Goal: Check status: Check status

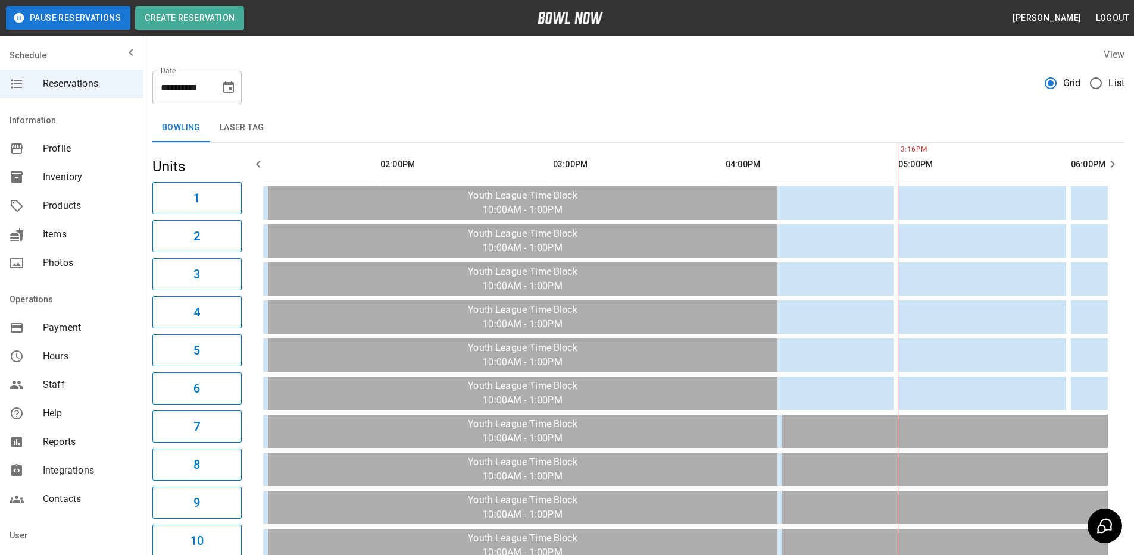
scroll to position [0, 578]
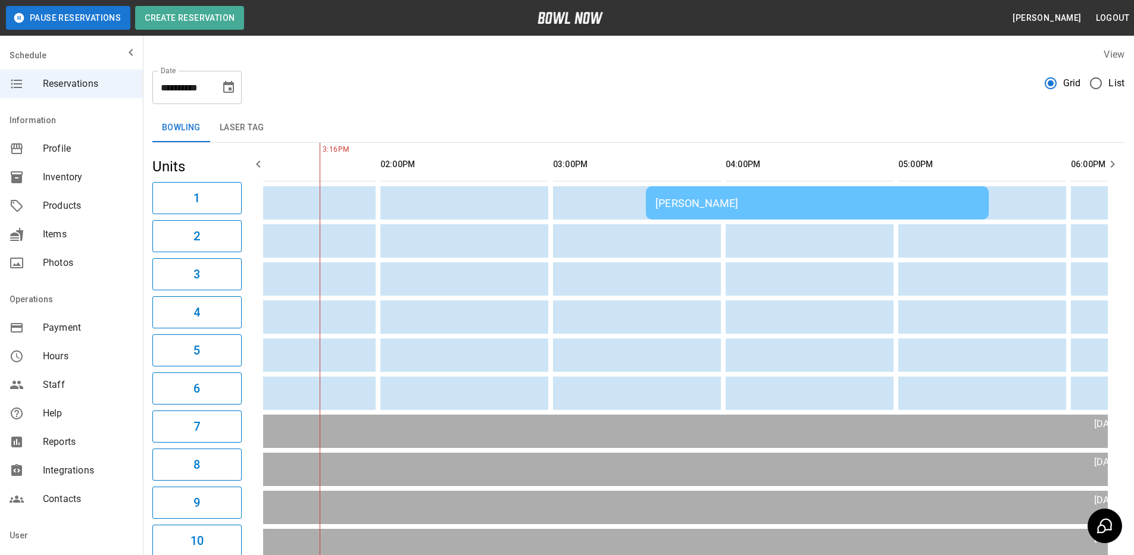
click at [717, 204] on div "[PERSON_NAME]" at bounding box center [817, 203] width 324 height 12
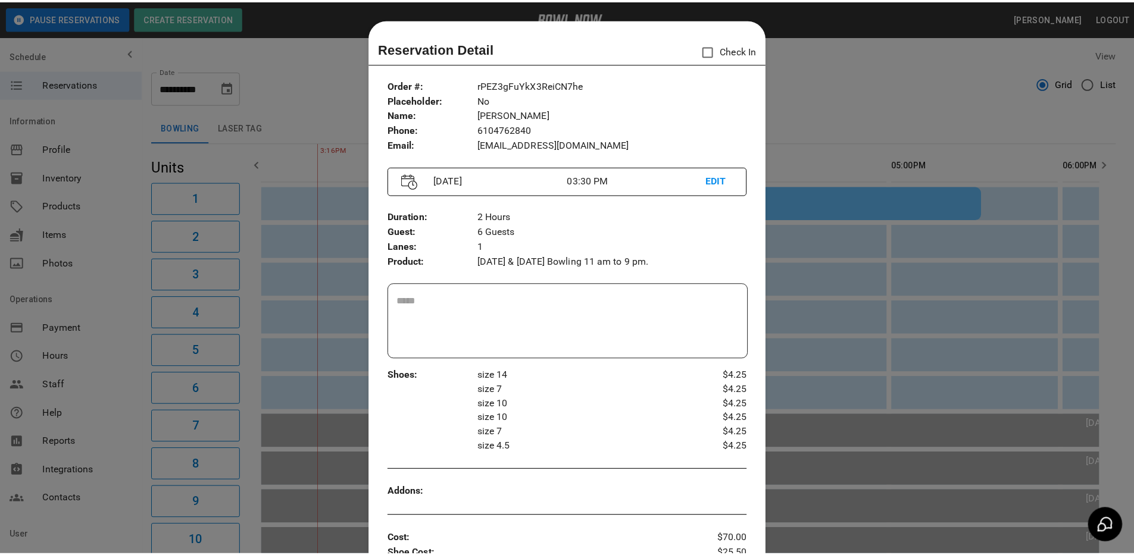
scroll to position [19, 0]
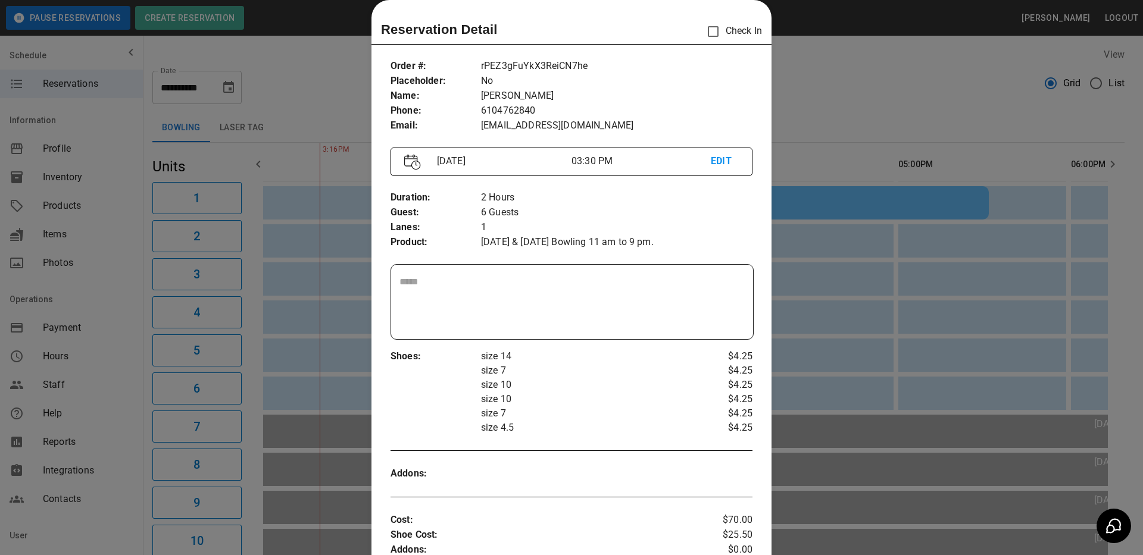
click at [927, 93] on div at bounding box center [571, 277] width 1143 height 555
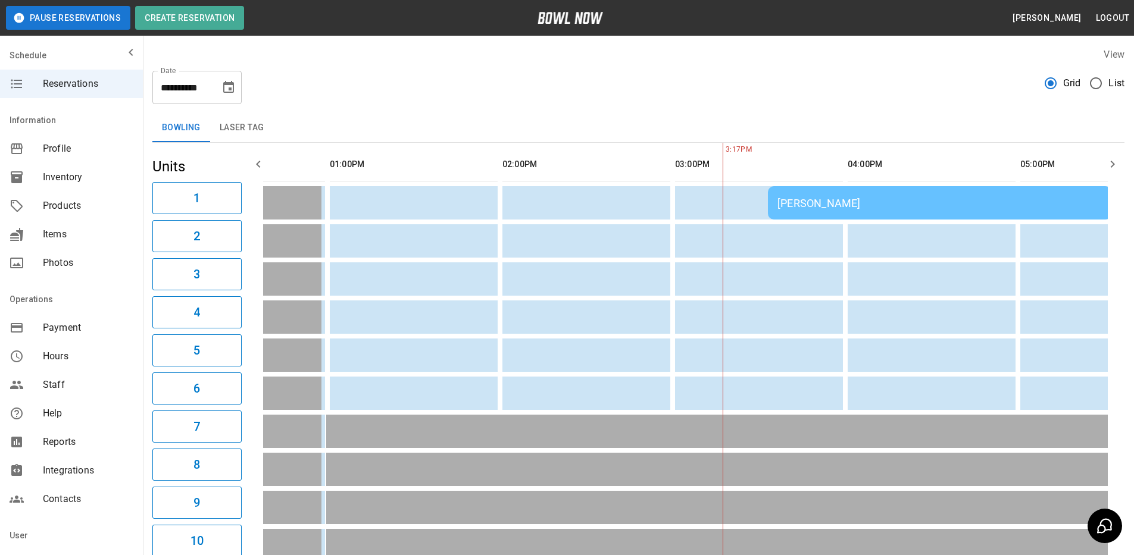
scroll to position [0, 548]
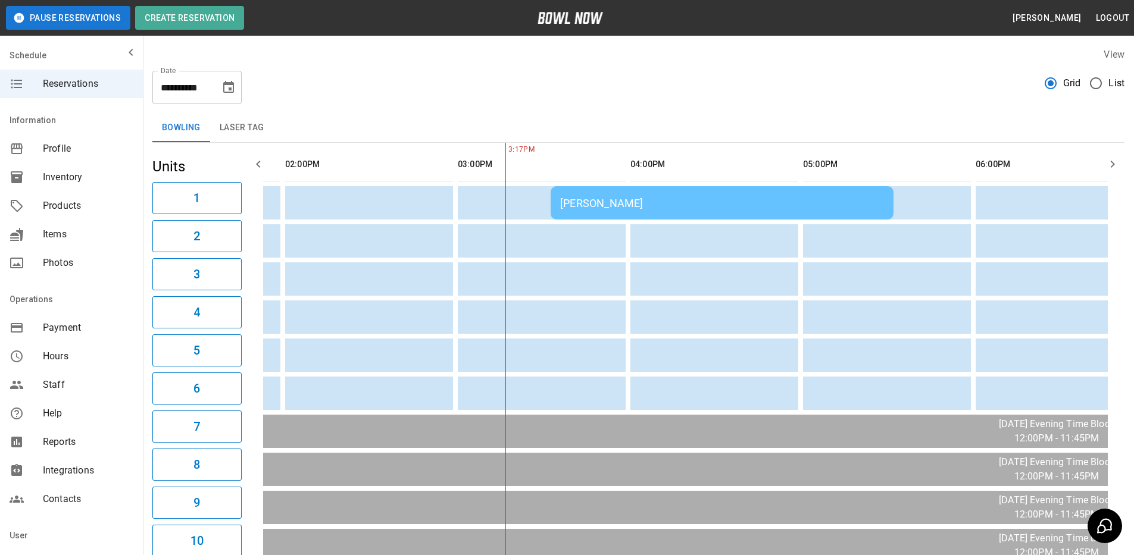
click at [670, 197] on div "[PERSON_NAME]" at bounding box center [722, 203] width 324 height 12
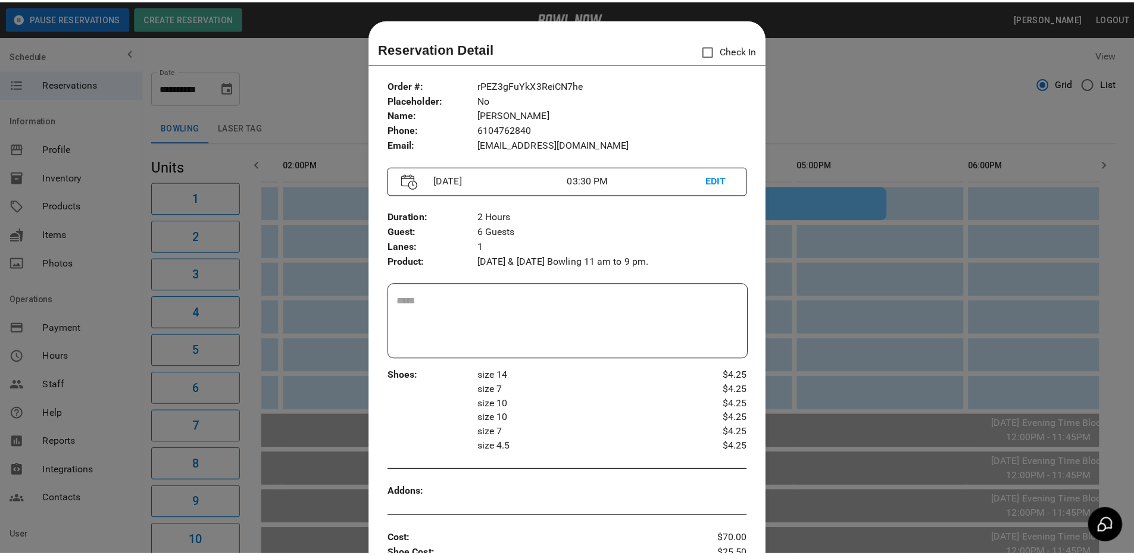
scroll to position [19, 0]
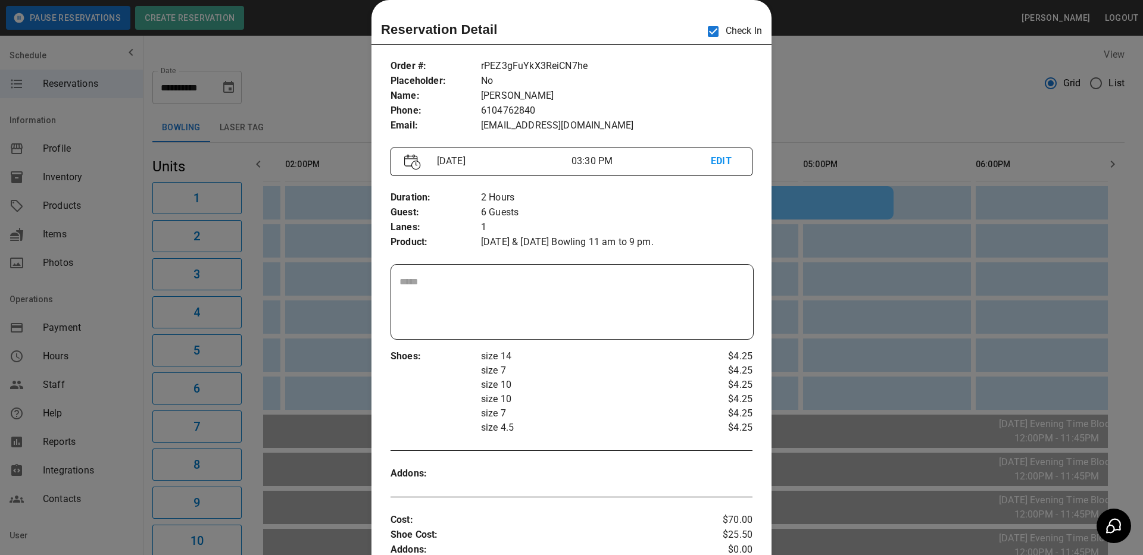
click at [870, 104] on div at bounding box center [571, 277] width 1143 height 555
